Goal: Task Accomplishment & Management: Complete application form

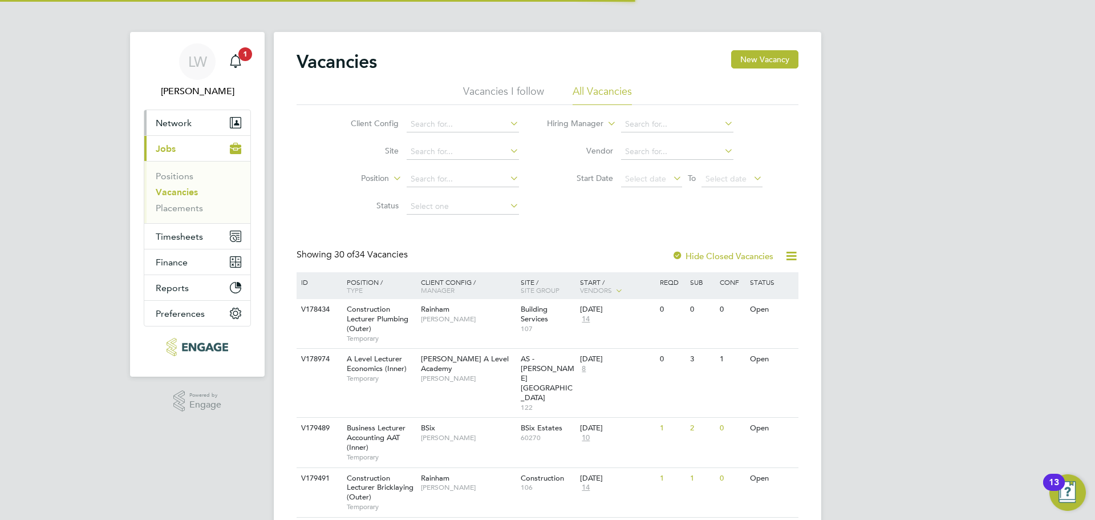
click at [176, 124] on span "Network" at bounding box center [174, 123] width 36 height 11
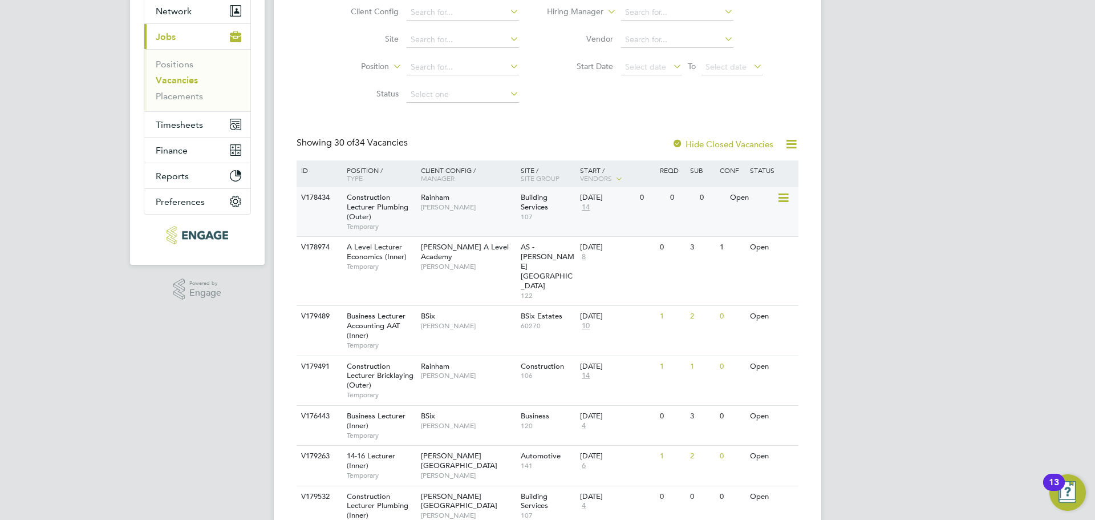
scroll to position [114, 0]
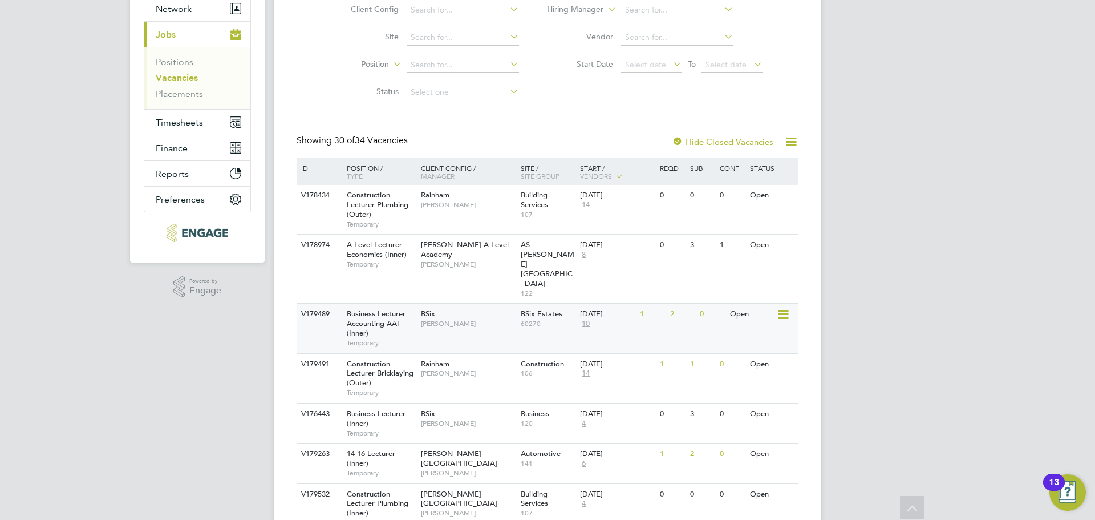
click at [477, 303] on div "BSix Kerry Baker" at bounding box center [468, 318] width 100 height 30
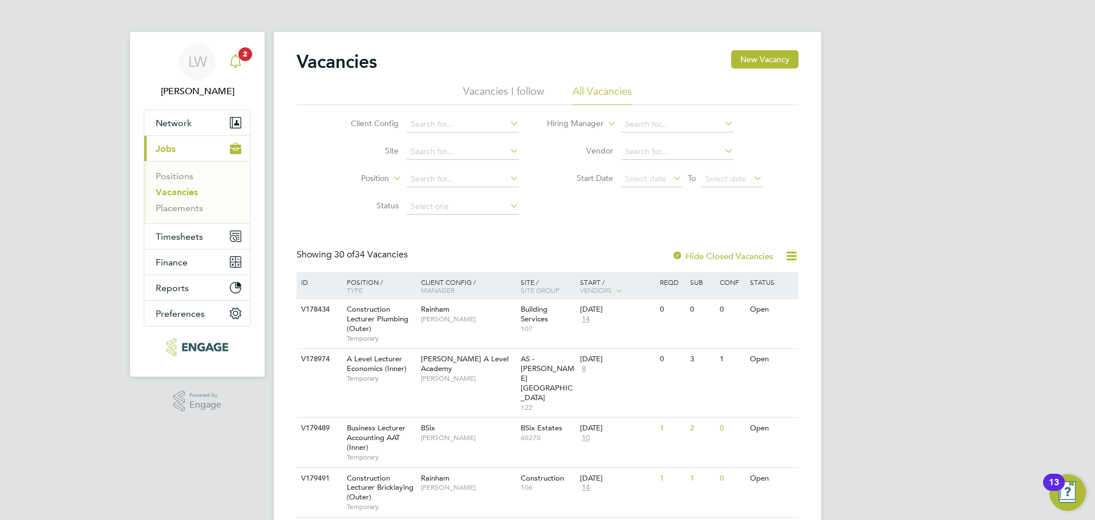
click at [237, 55] on icon "Main navigation" at bounding box center [236, 61] width 14 height 14
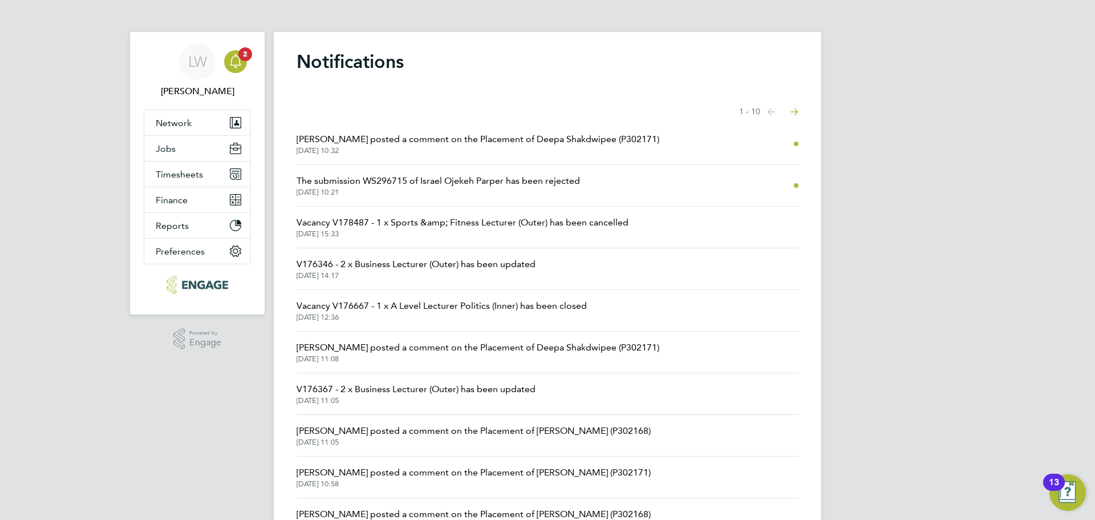
click at [500, 149] on span "01 Sep 2025, 10:32" at bounding box center [478, 150] width 363 height 9
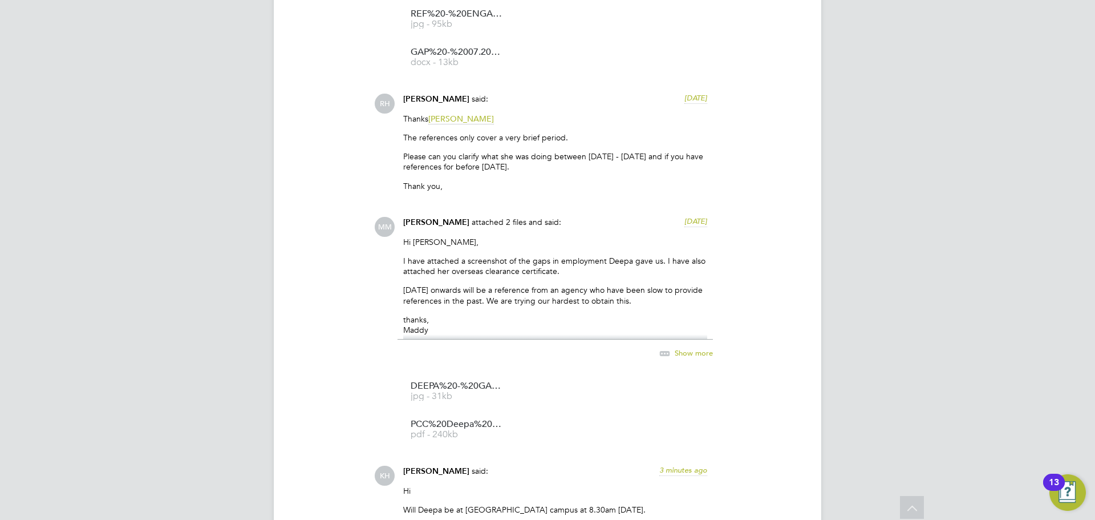
scroll to position [2139, 0]
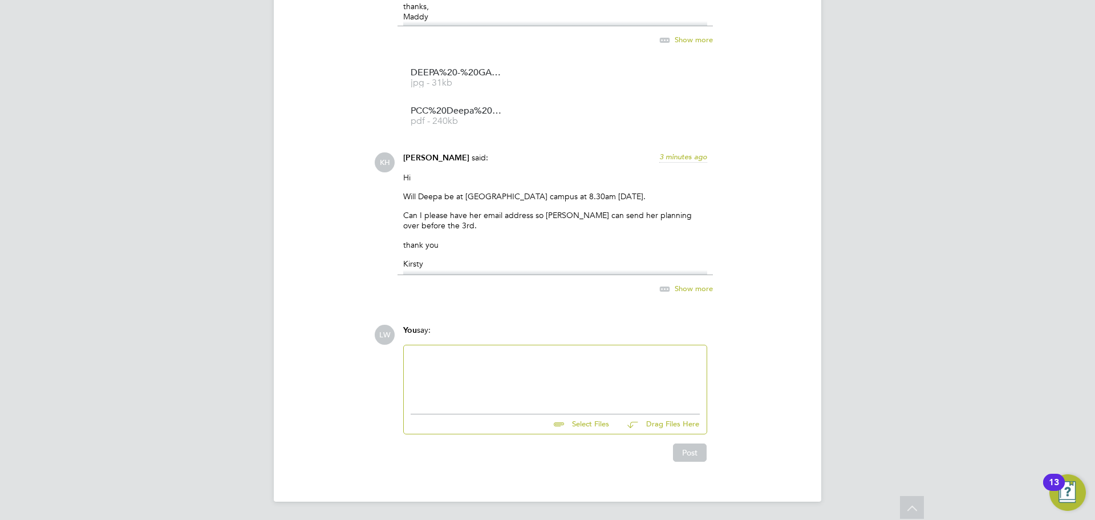
click at [469, 367] on div at bounding box center [555, 376] width 289 height 49
click at [479, 371] on div at bounding box center [555, 376] width 289 height 49
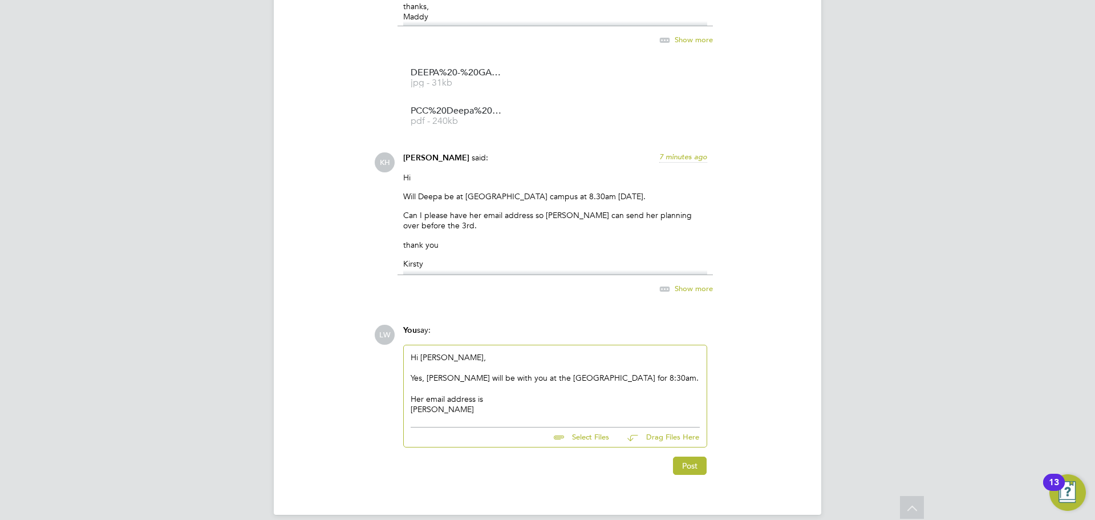
drag, startPoint x: 476, startPoint y: 405, endPoint x: 410, endPoint y: 414, distance: 67.3
click at [410, 414] on div "Hi Kirsty, Yes, Deepa will be with you at the Atlee Academy for 8:30am. Her ema…" at bounding box center [555, 383] width 303 height 76
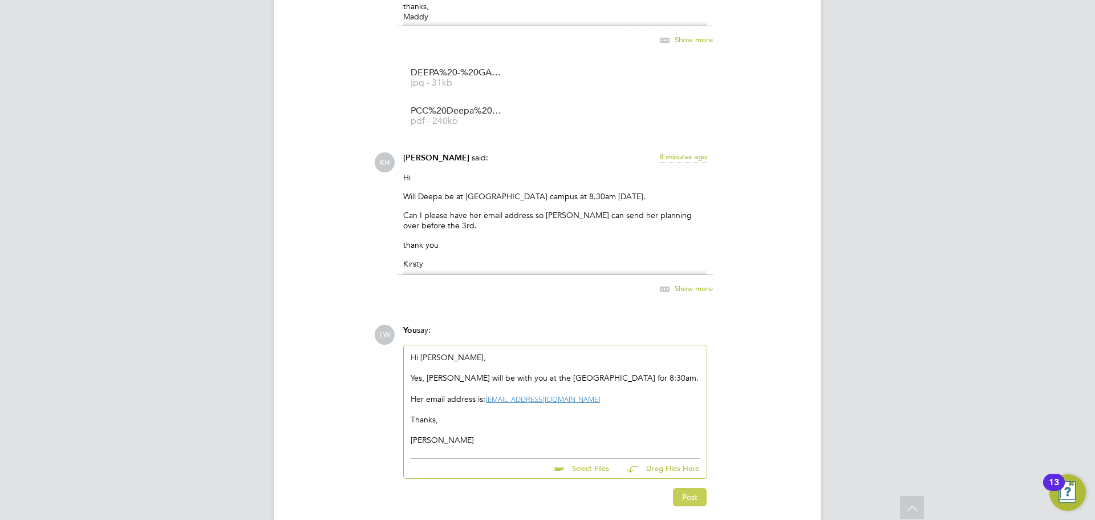
click at [697, 495] on button "Post" at bounding box center [690, 497] width 34 height 18
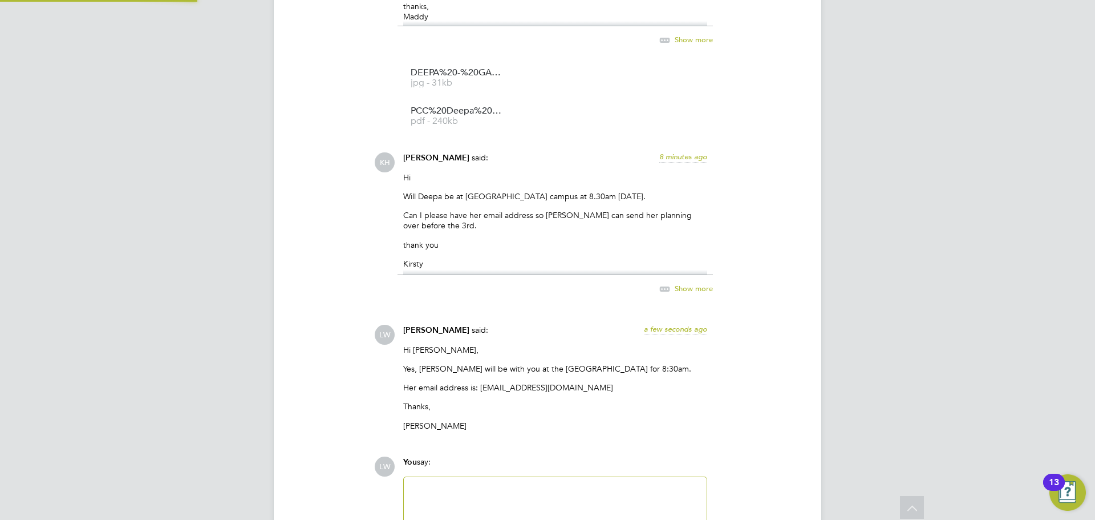
scroll to position [2270, 0]
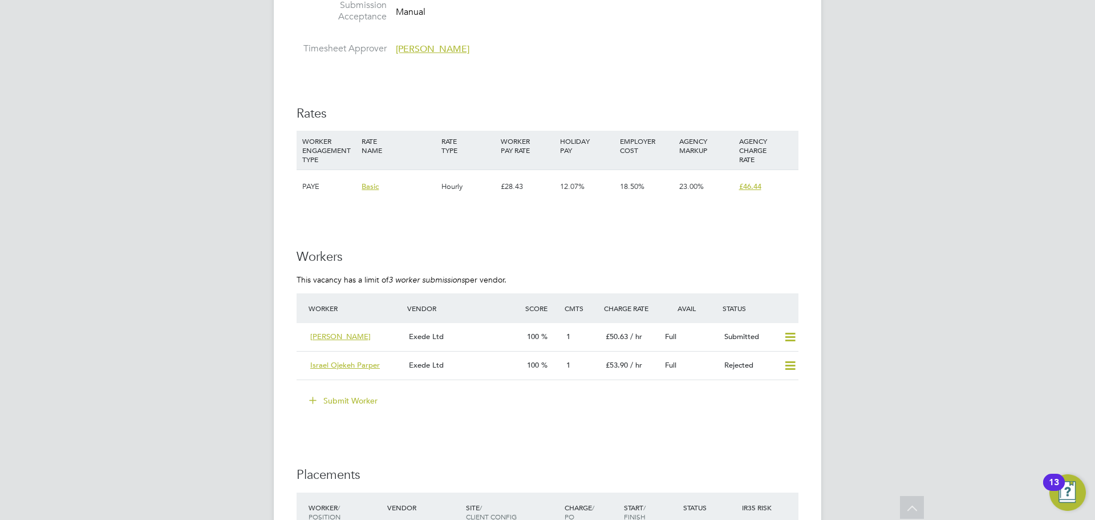
scroll to position [1940, 0]
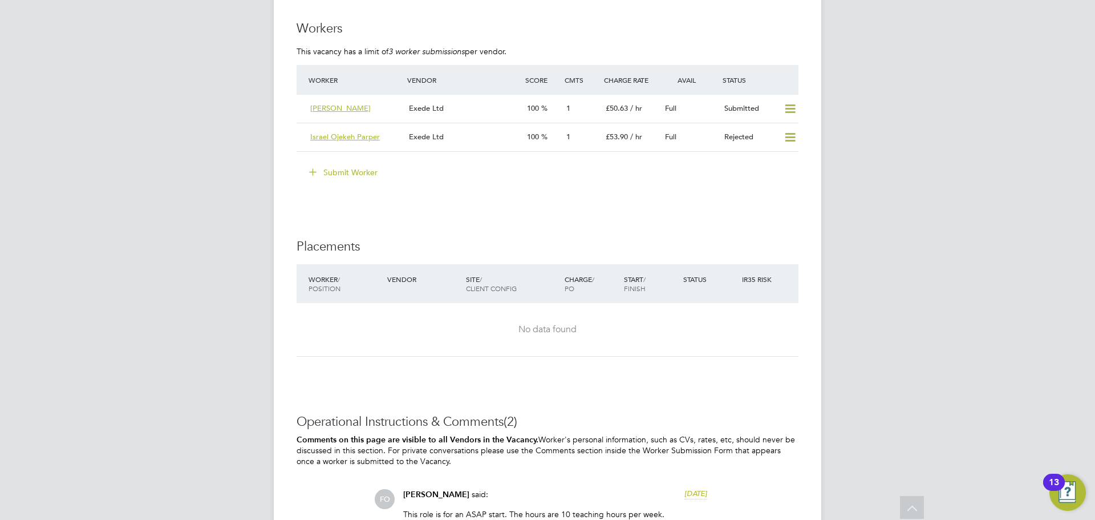
click at [342, 167] on button "Submit Worker" at bounding box center [344, 172] width 86 height 18
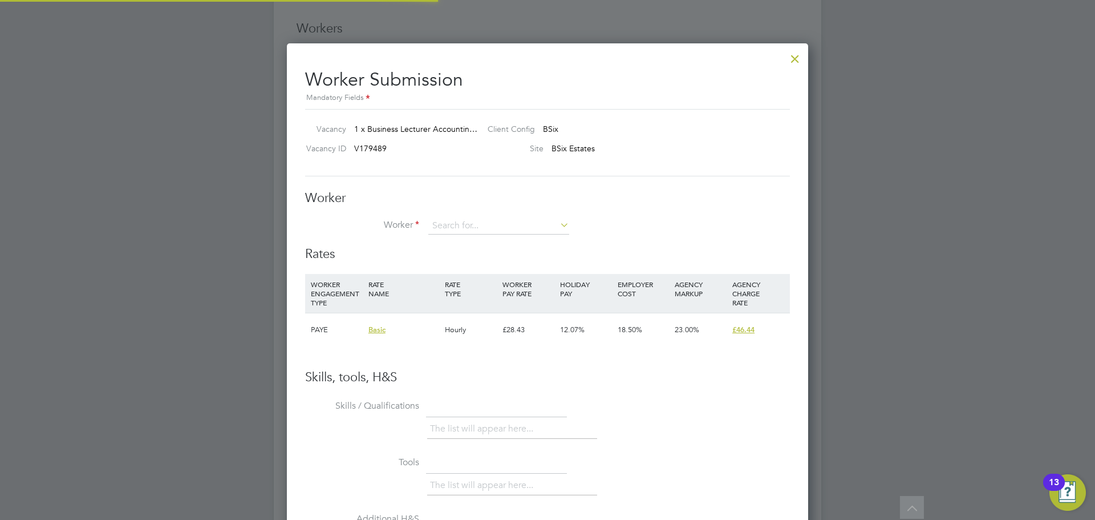
scroll to position [693, 522]
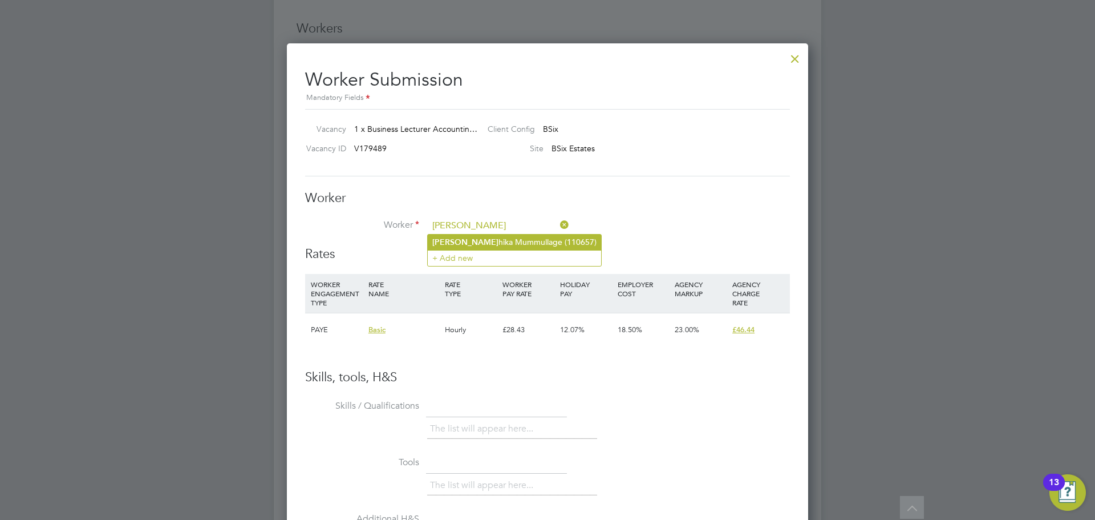
click at [473, 241] on li "[PERSON_NAME] Mummullage (110657)" at bounding box center [514, 241] width 173 height 15
type input "[PERSON_NAME] (110657)"
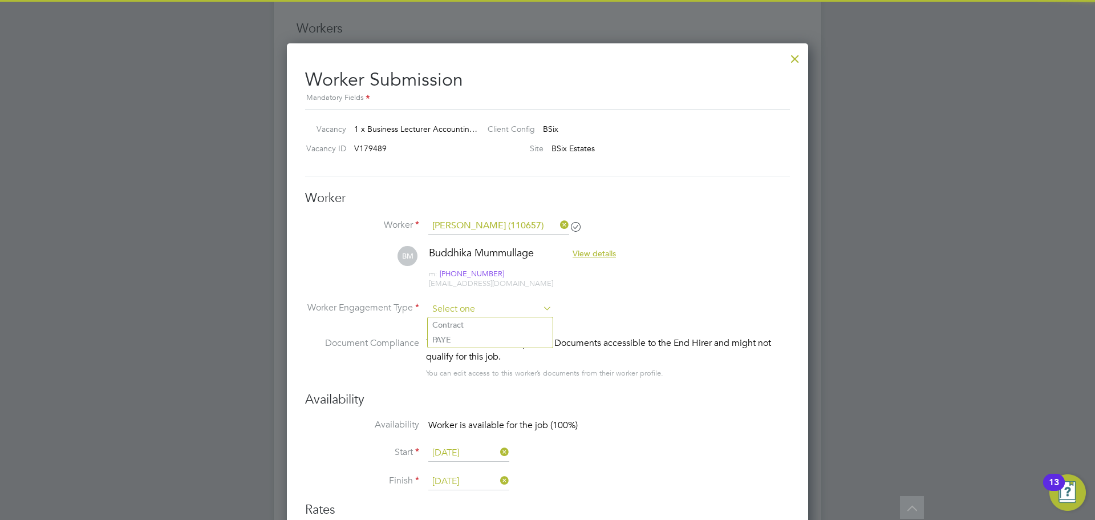
click at [461, 307] on input at bounding box center [490, 309] width 124 height 17
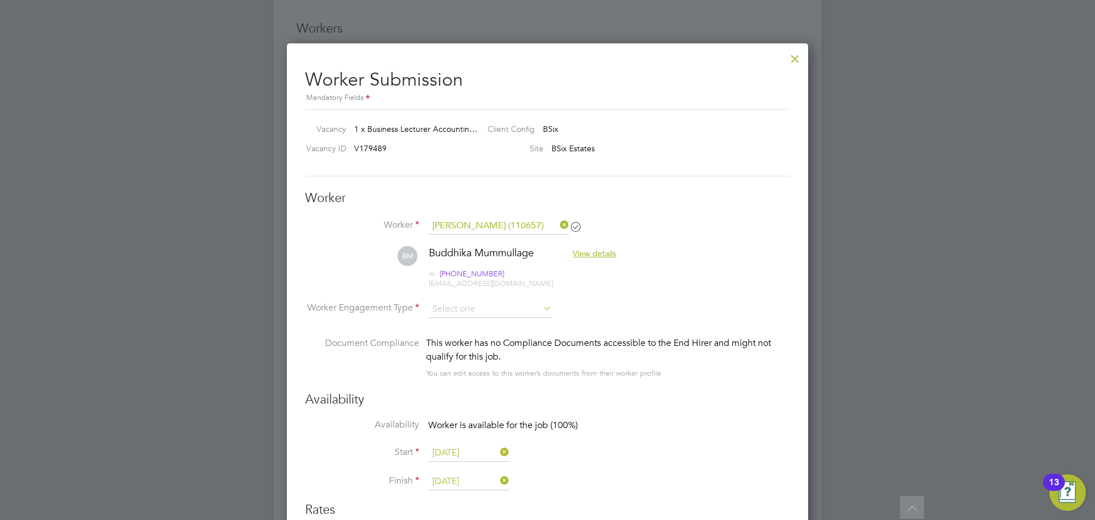
click at [457, 333] on li "PAYE" at bounding box center [490, 339] width 125 height 15
type input "PAYE"
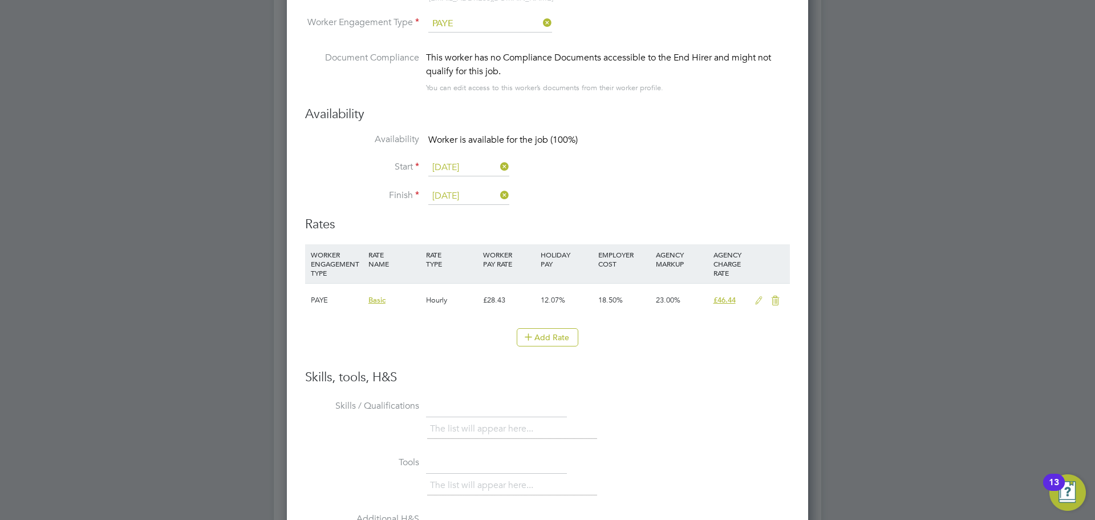
click at [760, 298] on icon at bounding box center [759, 300] width 14 height 9
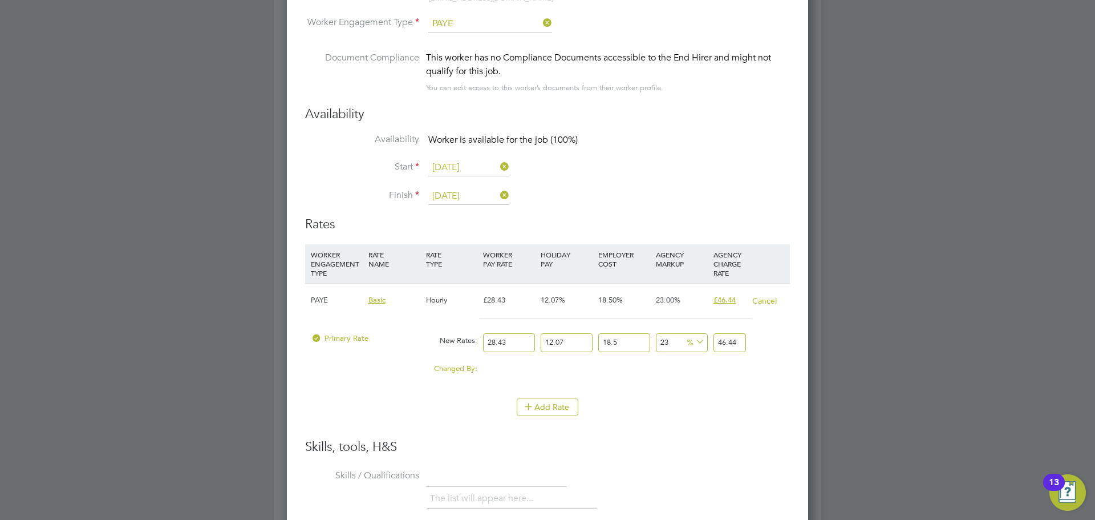
drag, startPoint x: 511, startPoint y: 341, endPoint x: 485, endPoint y: 342, distance: 26.2
click at [485, 342] on input "28.43" at bounding box center [509, 342] width 52 height 19
type input "3"
type input "4.900428855"
type input "33"
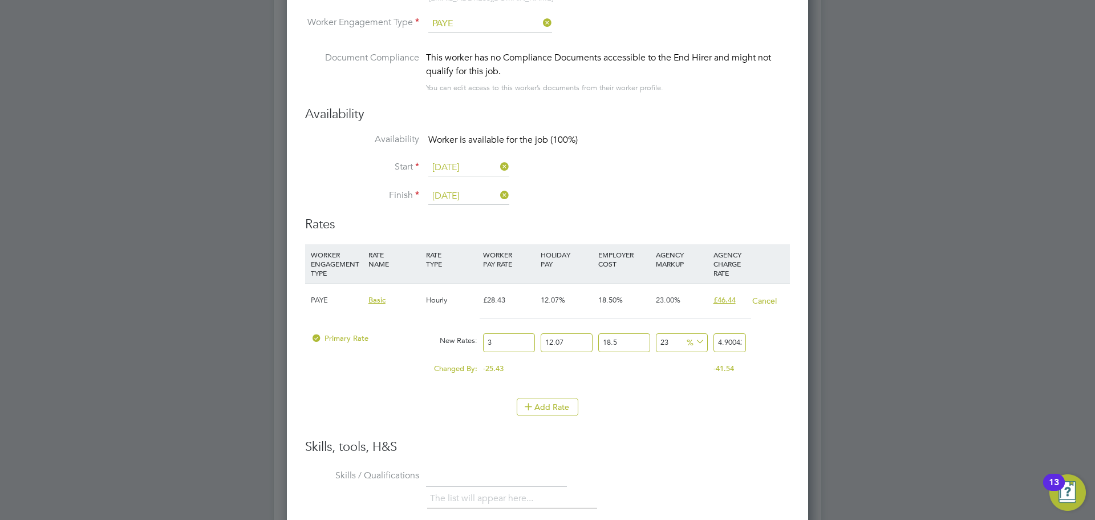
type input "53.904717405"
type input "33"
drag, startPoint x: 736, startPoint y: 343, endPoint x: 760, endPoint y: 340, distance: 24.1
click at [760, 340] on div "Primary Rate New Rates: 33 12.07 n/a 18.5 n/a 23 10.079743905 % 53.904717405" at bounding box center [547, 342] width 485 height 30
type input "22.989235806383316"
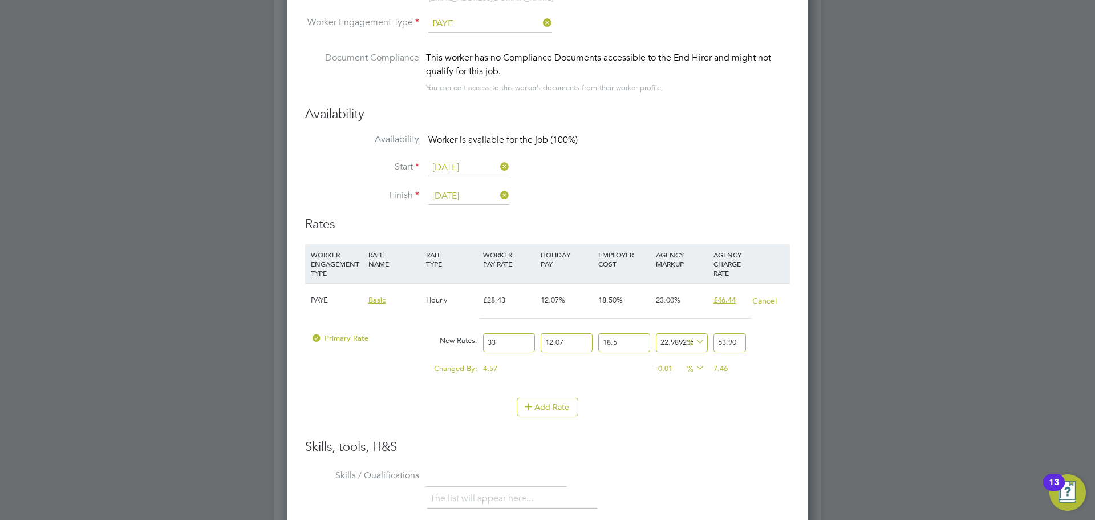
type input "53.90"
click at [694, 395] on li "WORKER ENGAGEMENT TYPE RATE NAME RATE TYPE WORKER PAY RATE HOLIDAY PAY EMPLOYER…" at bounding box center [547, 320] width 485 height 153
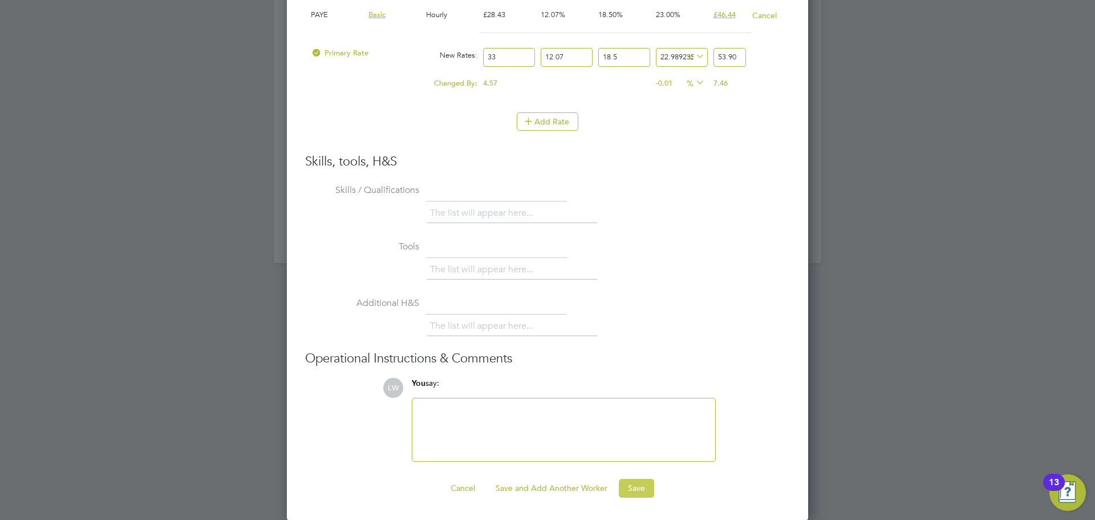
click at [633, 491] on button "Save" at bounding box center [636, 488] width 35 height 18
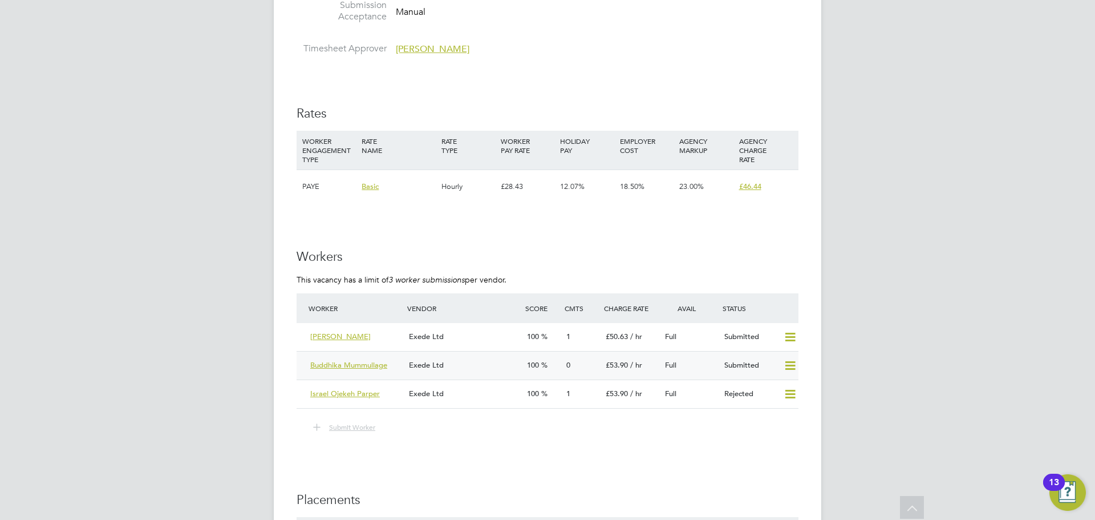
click at [477, 374] on div "Buddhika Mummullage Exede Ltd 100 0 £53.90 / hr Full Submitted" at bounding box center [548, 365] width 502 height 29
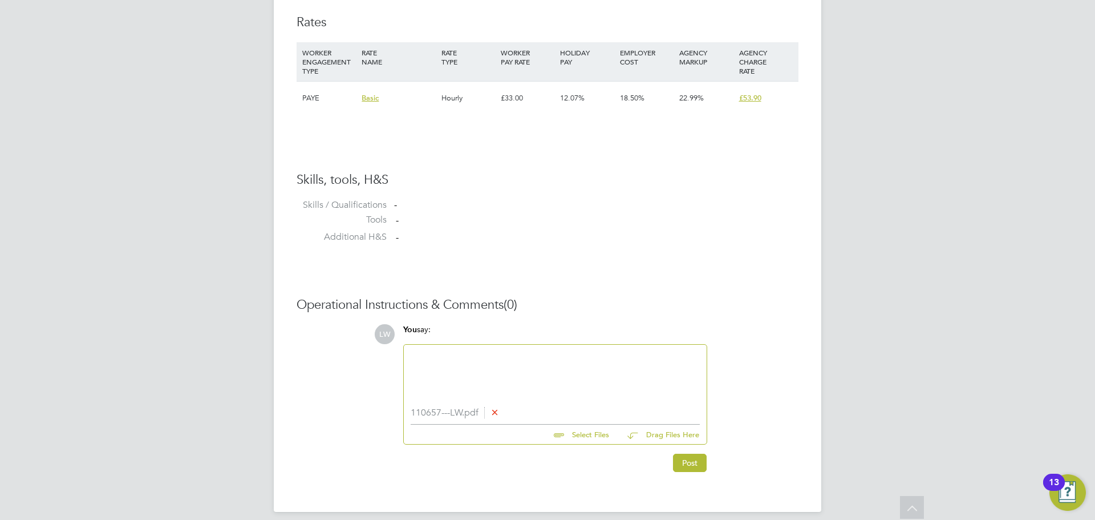
click at [505, 366] on div at bounding box center [555, 375] width 289 height 49
click at [682, 463] on button "Post" at bounding box center [690, 463] width 34 height 18
